Goal: Information Seeking & Learning: Learn about a topic

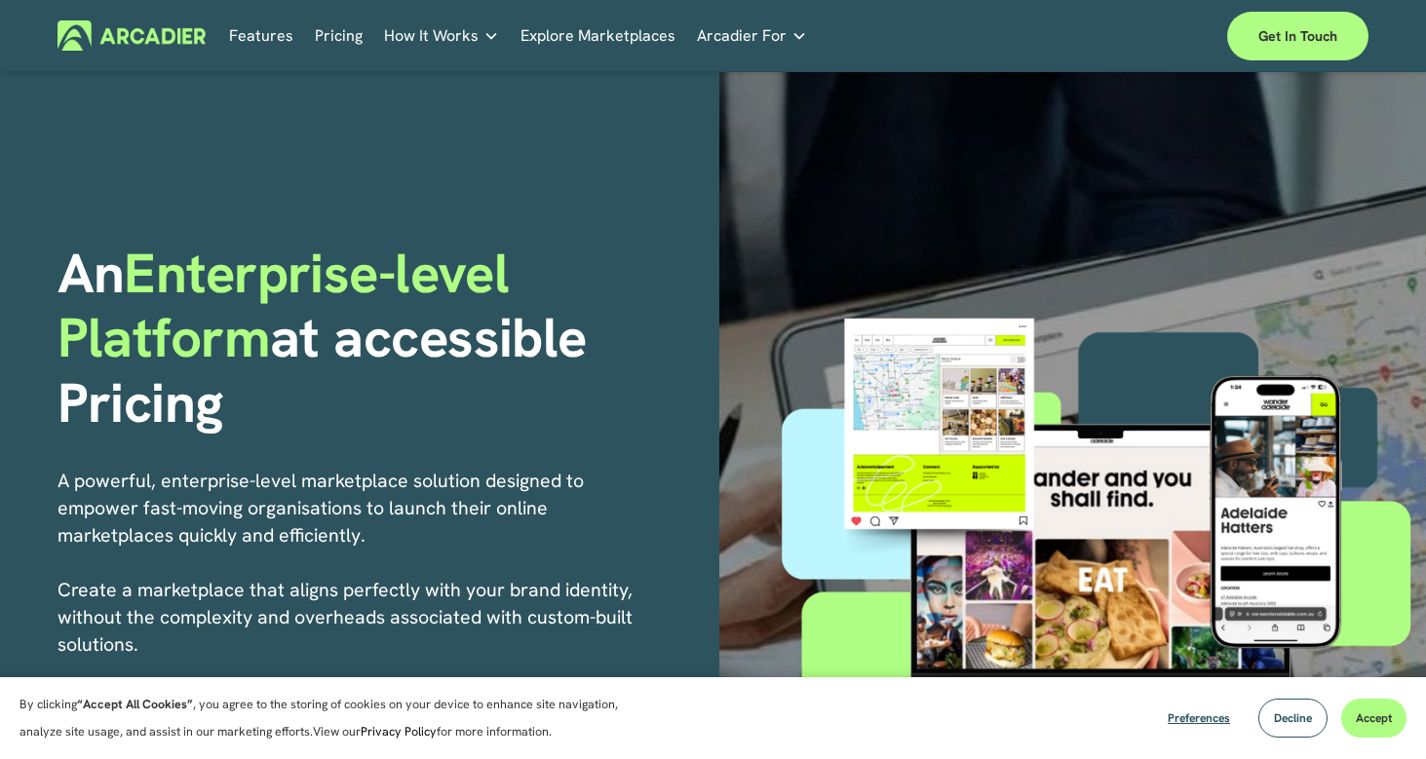
click at [329, 35] on link "Pricing" at bounding box center [339, 35] width 48 height 30
click at [338, 754] on section "By clicking “Accept All Cookies” , you agree to the storing of cookies on your …" at bounding box center [713, 718] width 1426 height 82
